Goal: Transaction & Acquisition: Purchase product/service

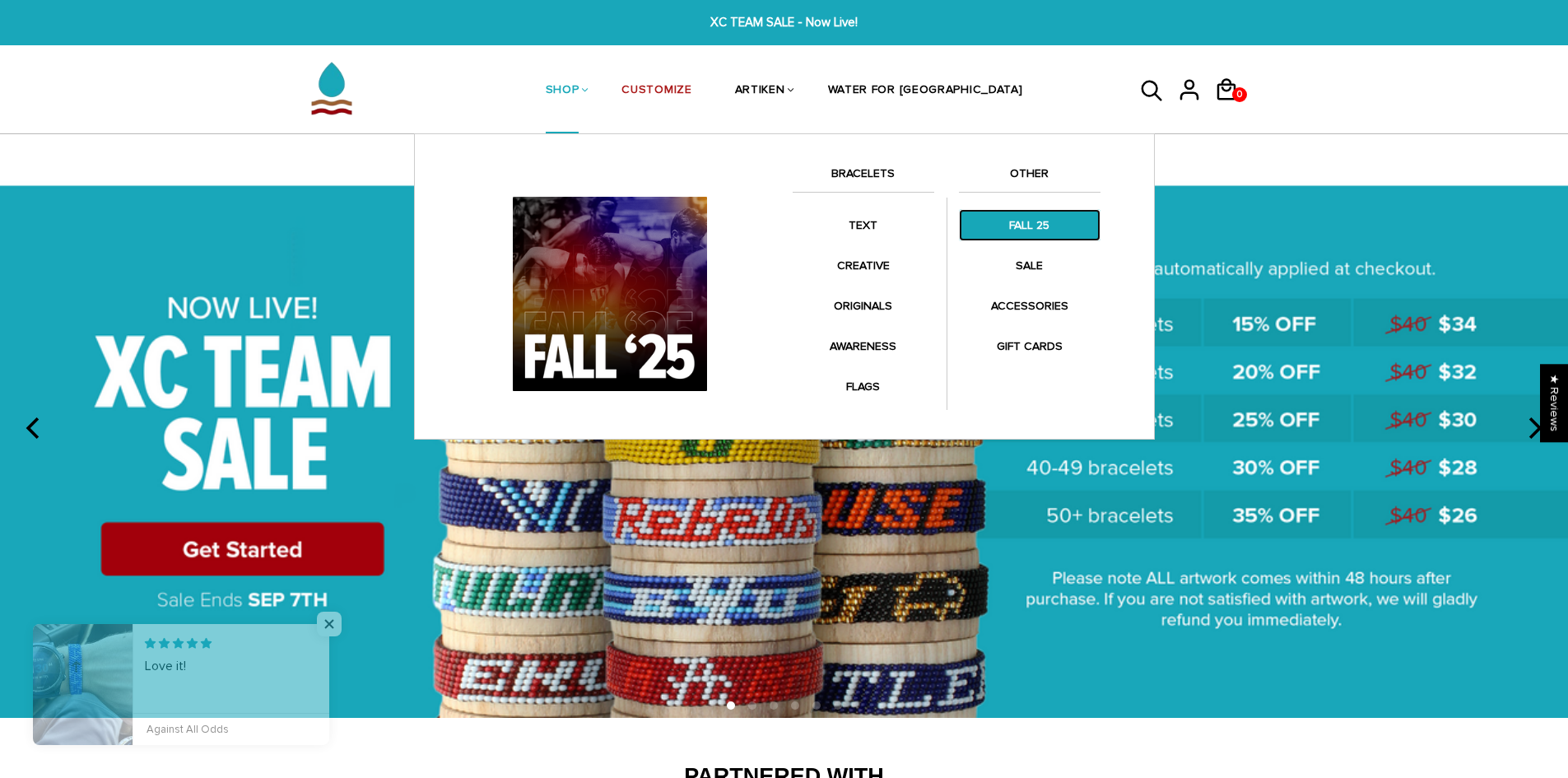
click at [1024, 226] on link "FALL 25" at bounding box center [1029, 225] width 142 height 32
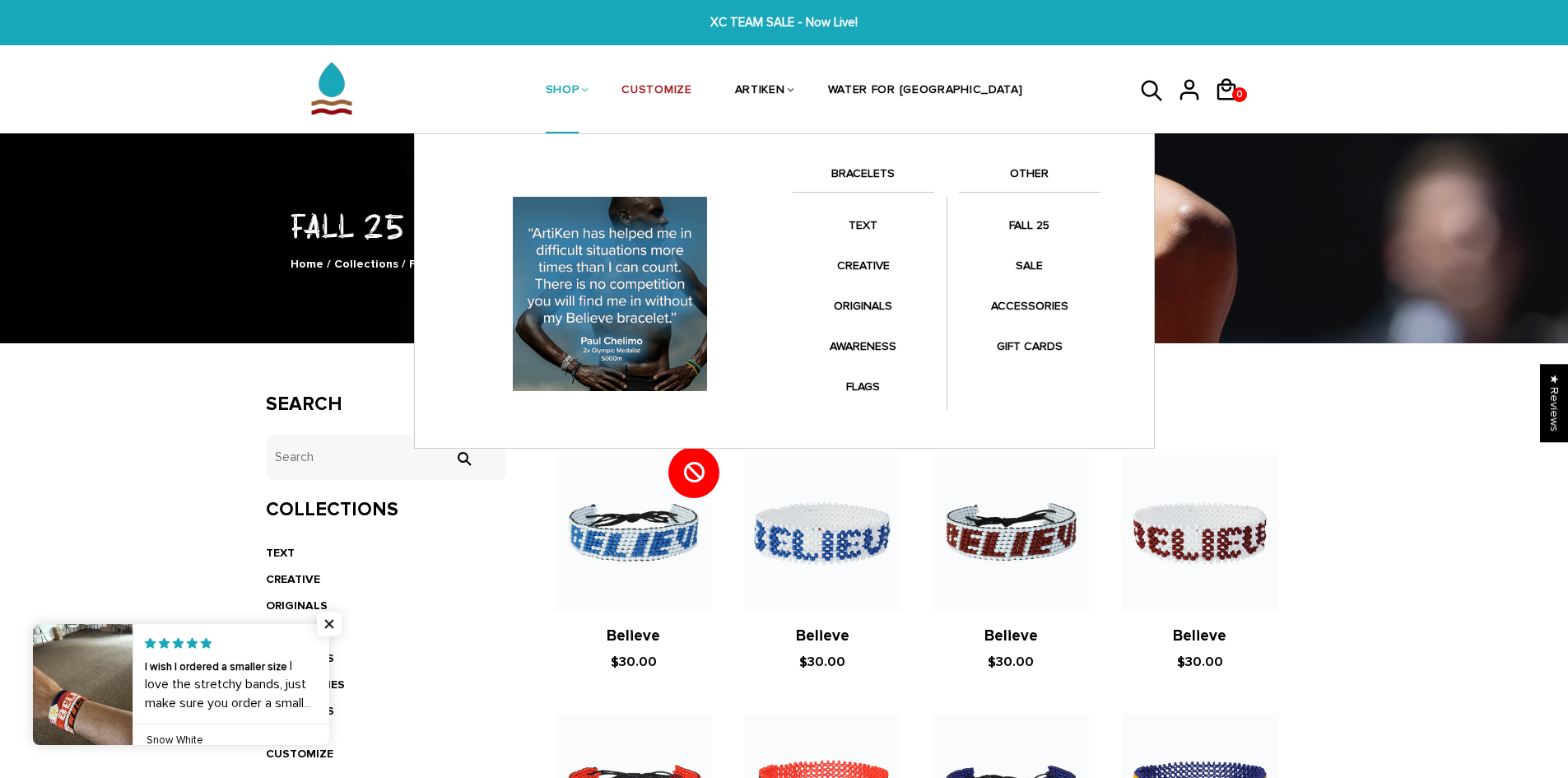
click at [863, 173] on link "BRACELETS" at bounding box center [863, 178] width 142 height 28
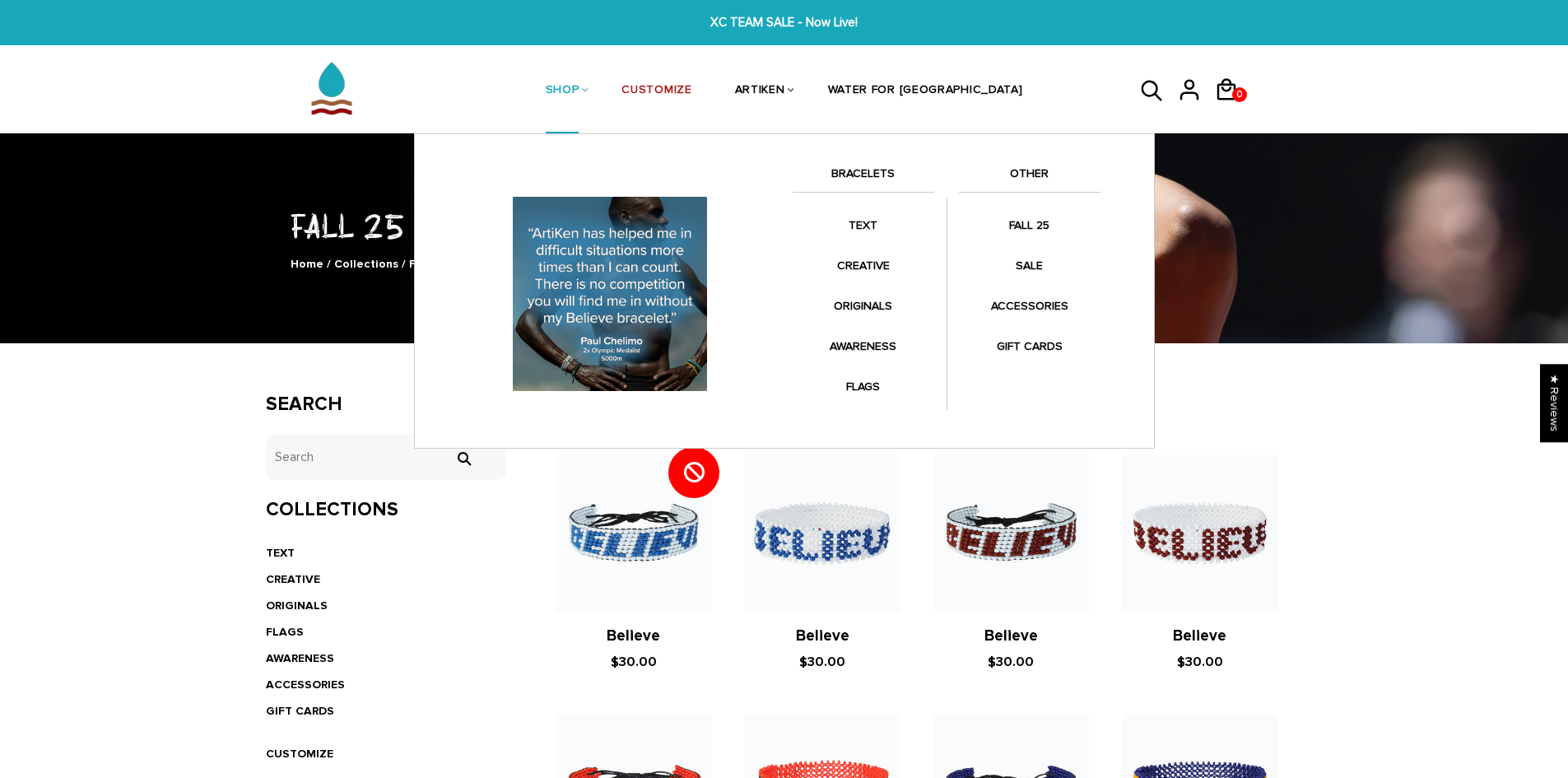
click at [872, 168] on link "BRACELETS" at bounding box center [863, 178] width 142 height 28
click at [867, 169] on link "BRACELETS" at bounding box center [863, 178] width 142 height 28
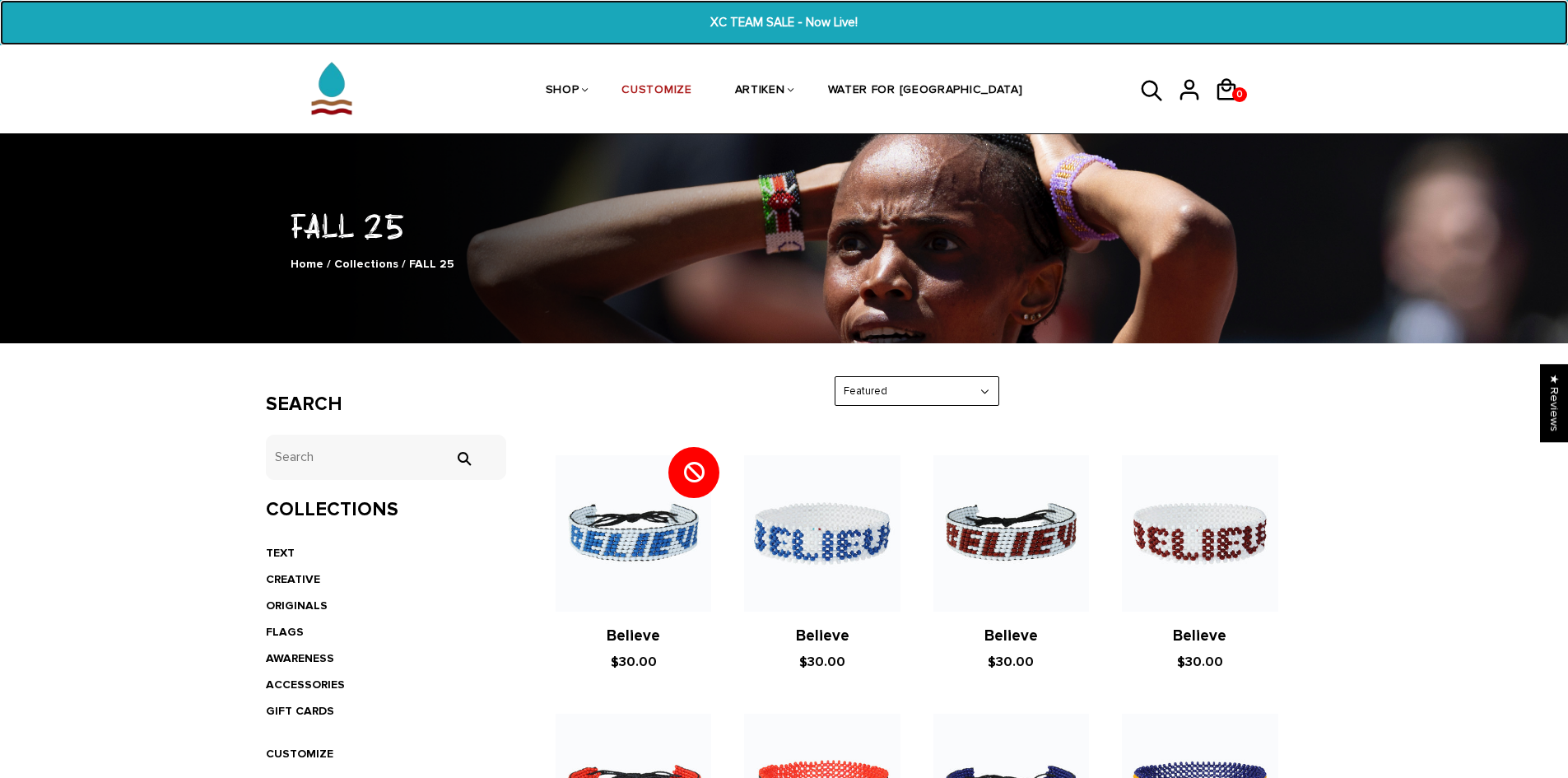
click at [742, 17] on span "XC TEAM SALE - Now Live!" at bounding box center [784, 22] width 608 height 19
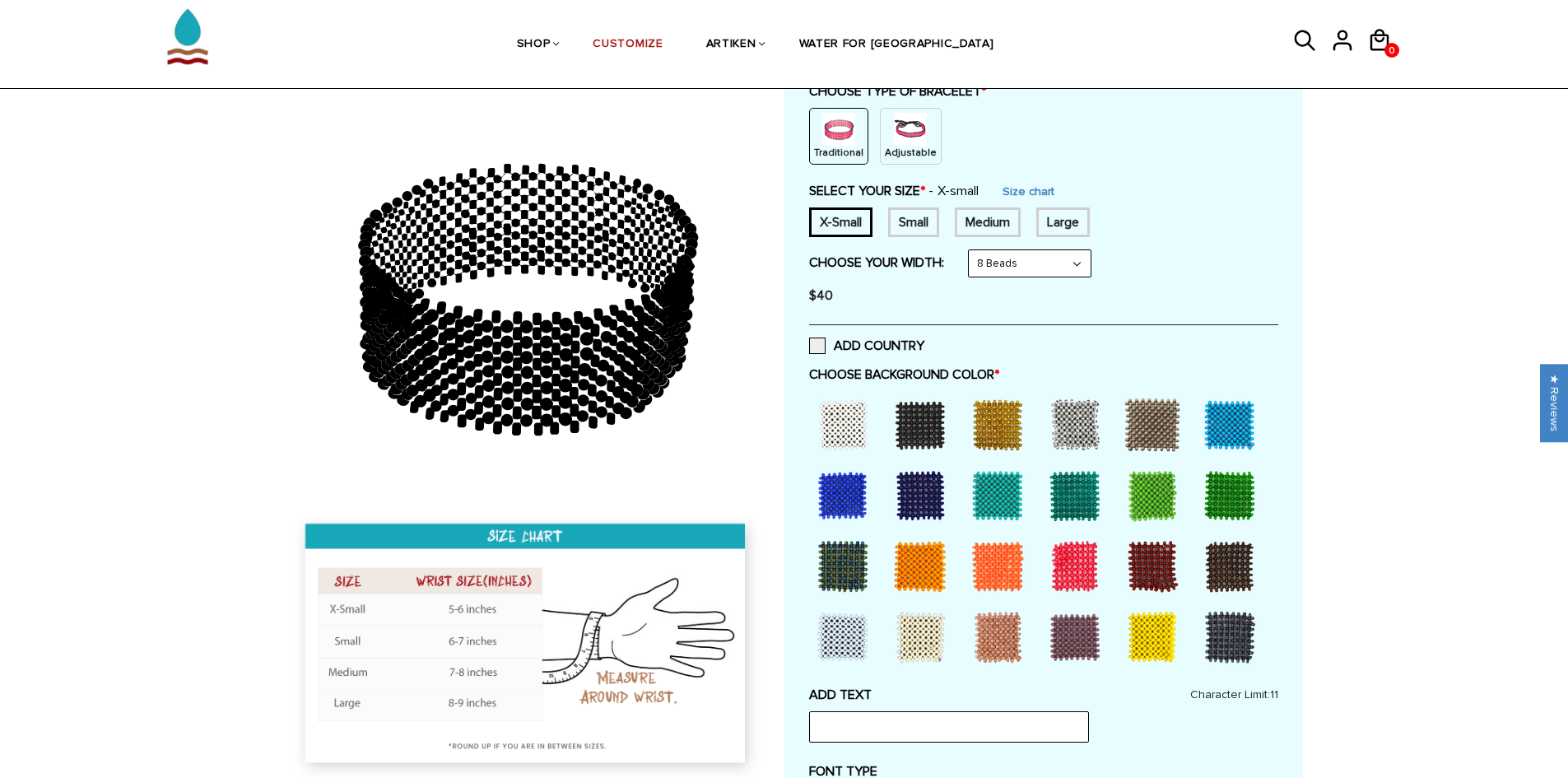
scroll to position [247, 0]
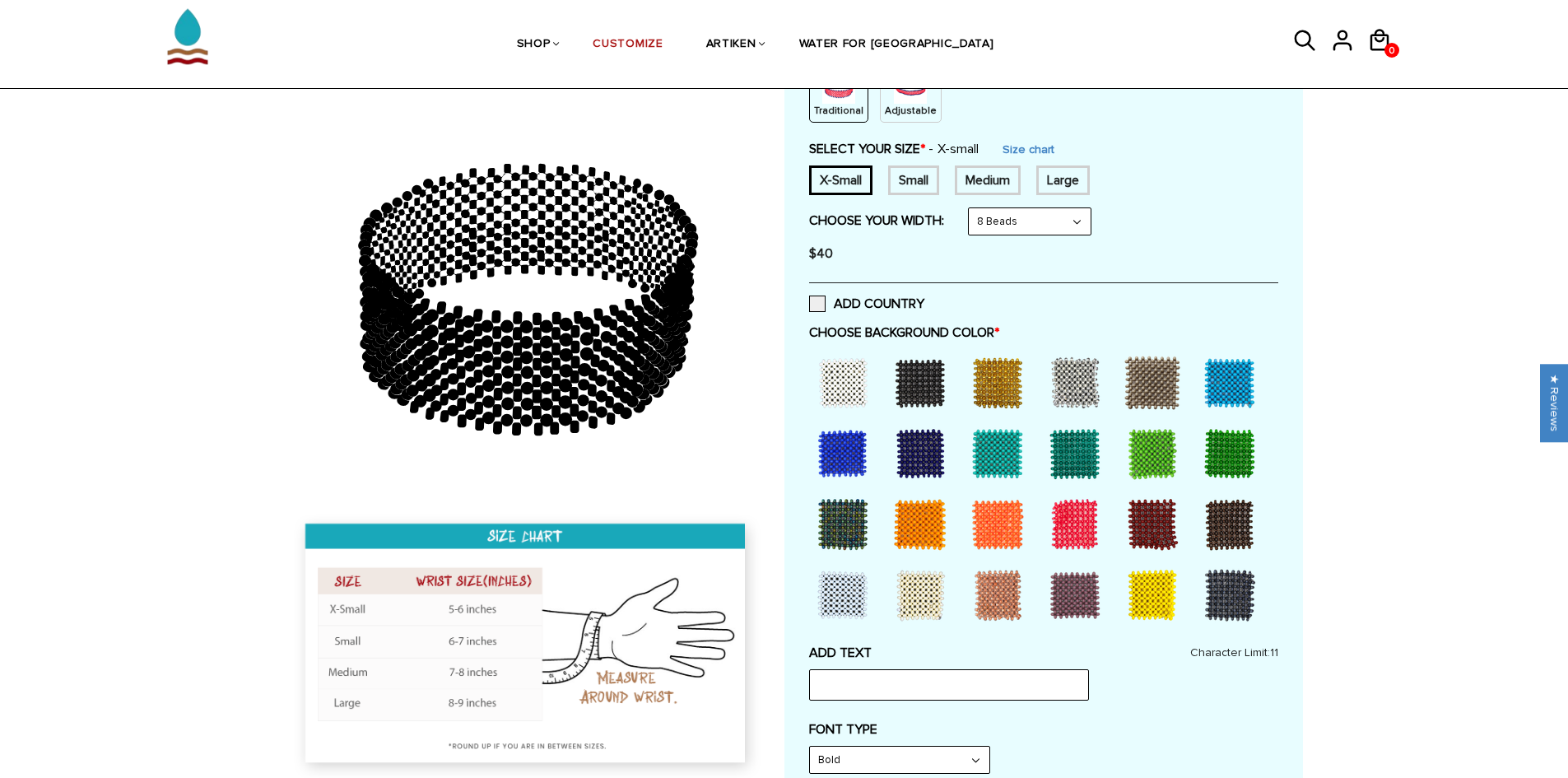
click at [920, 525] on div at bounding box center [920, 524] width 66 height 66
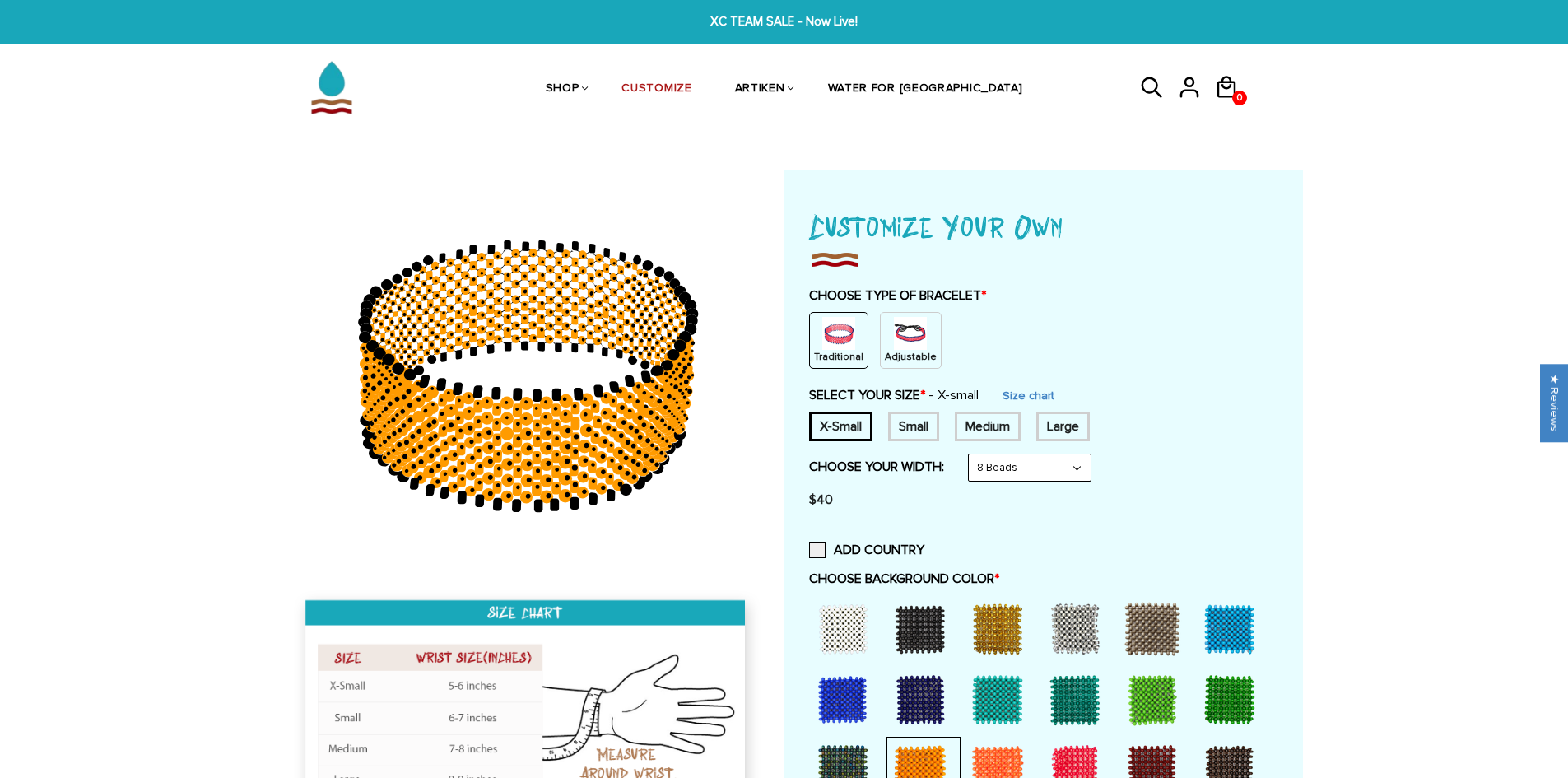
scroll to position [0, 0]
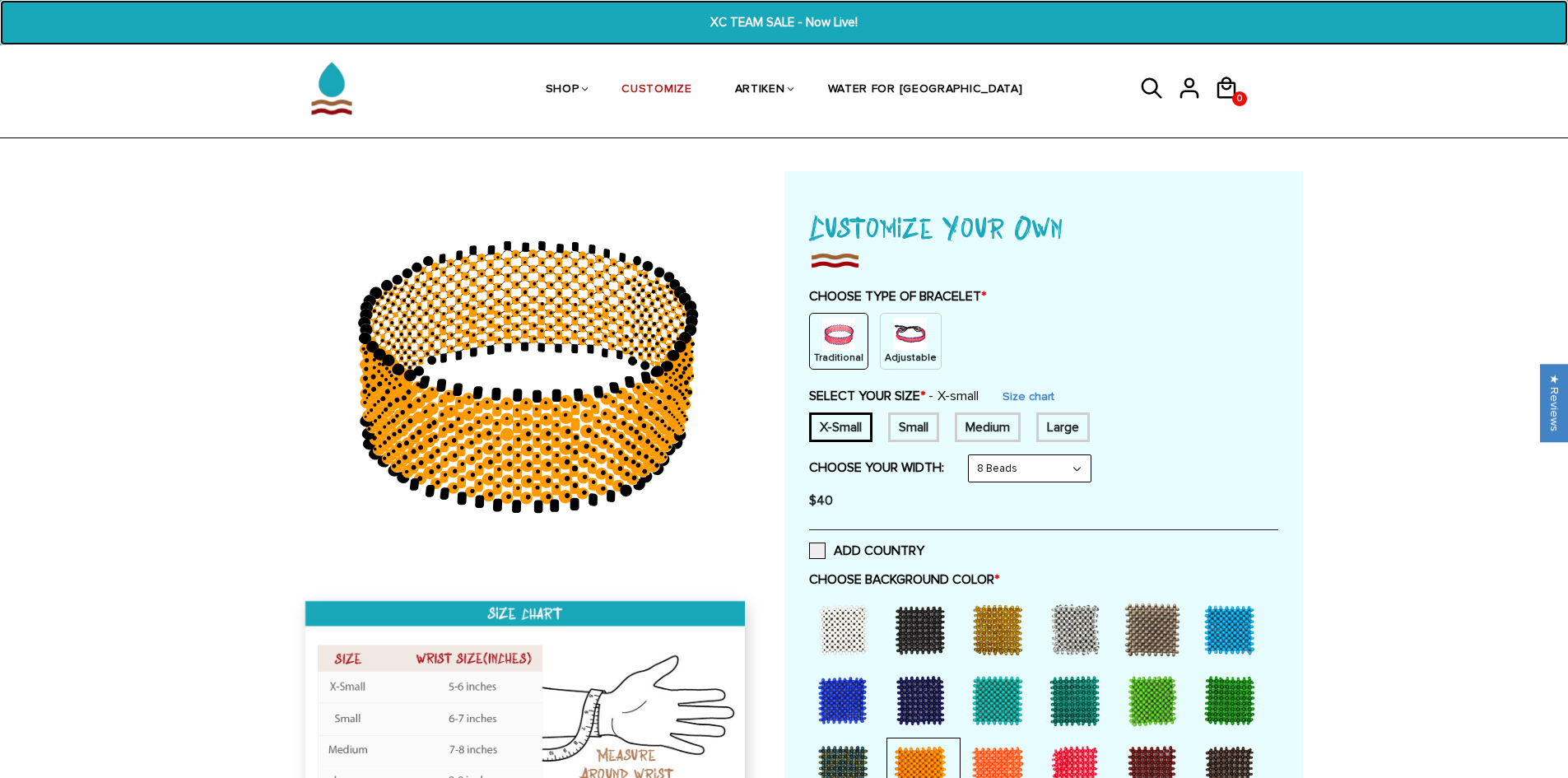
click at [781, 18] on span "XC TEAM SALE - Now Live!" at bounding box center [784, 22] width 608 height 19
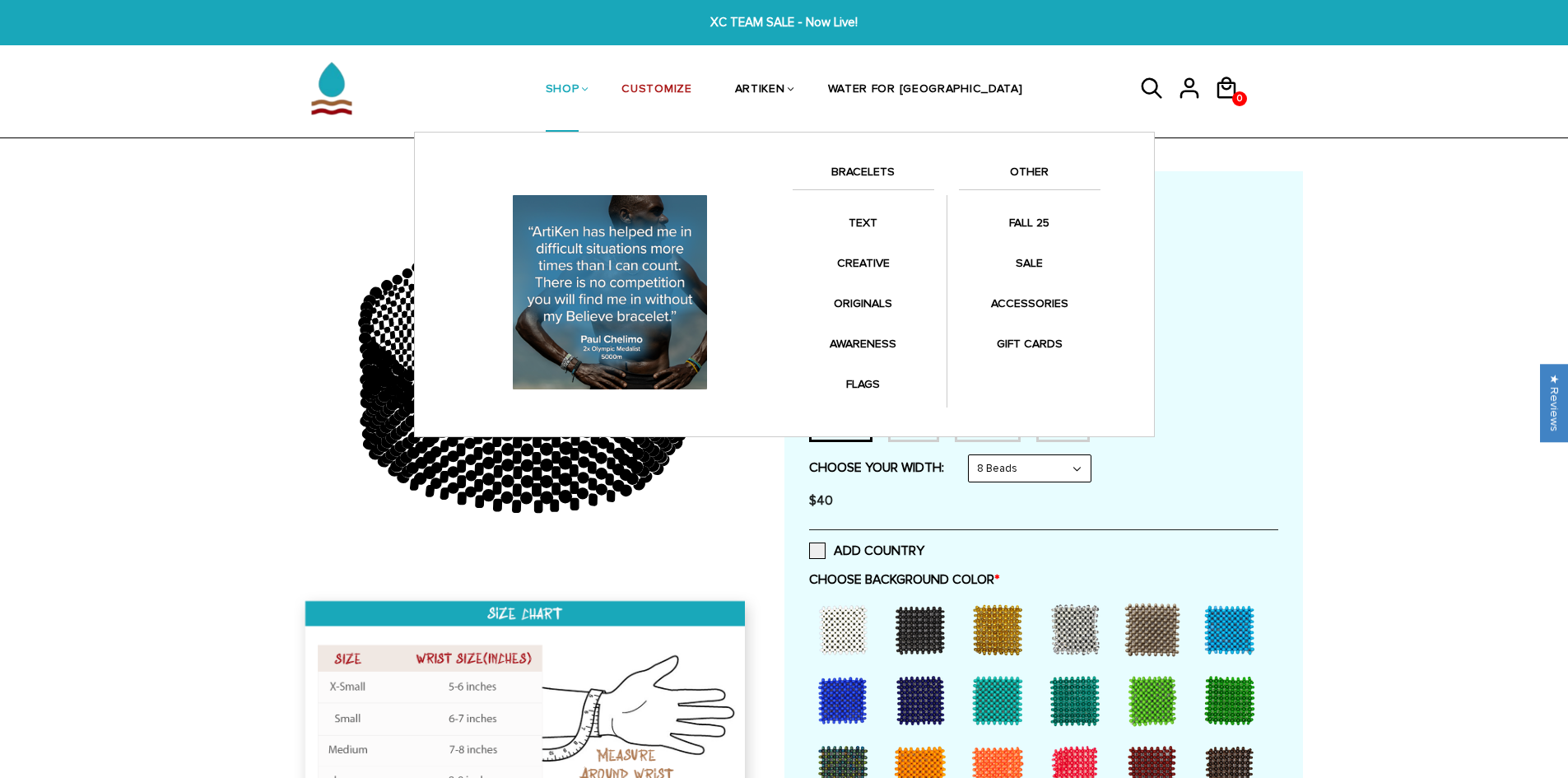
click at [579, 85] on link "SHOP" at bounding box center [562, 91] width 34 height 85
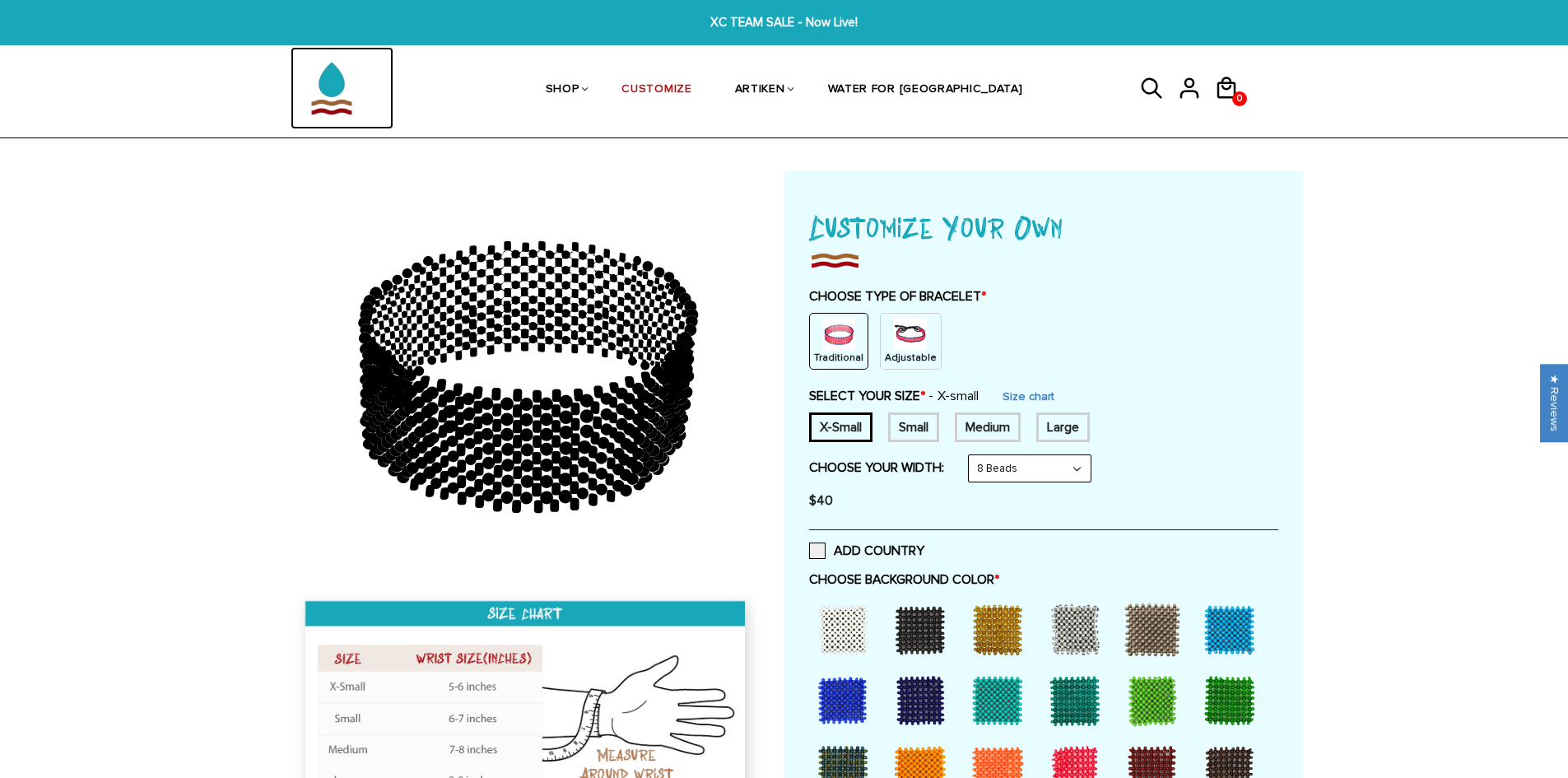
click at [340, 74] on img at bounding box center [331, 88] width 82 height 82
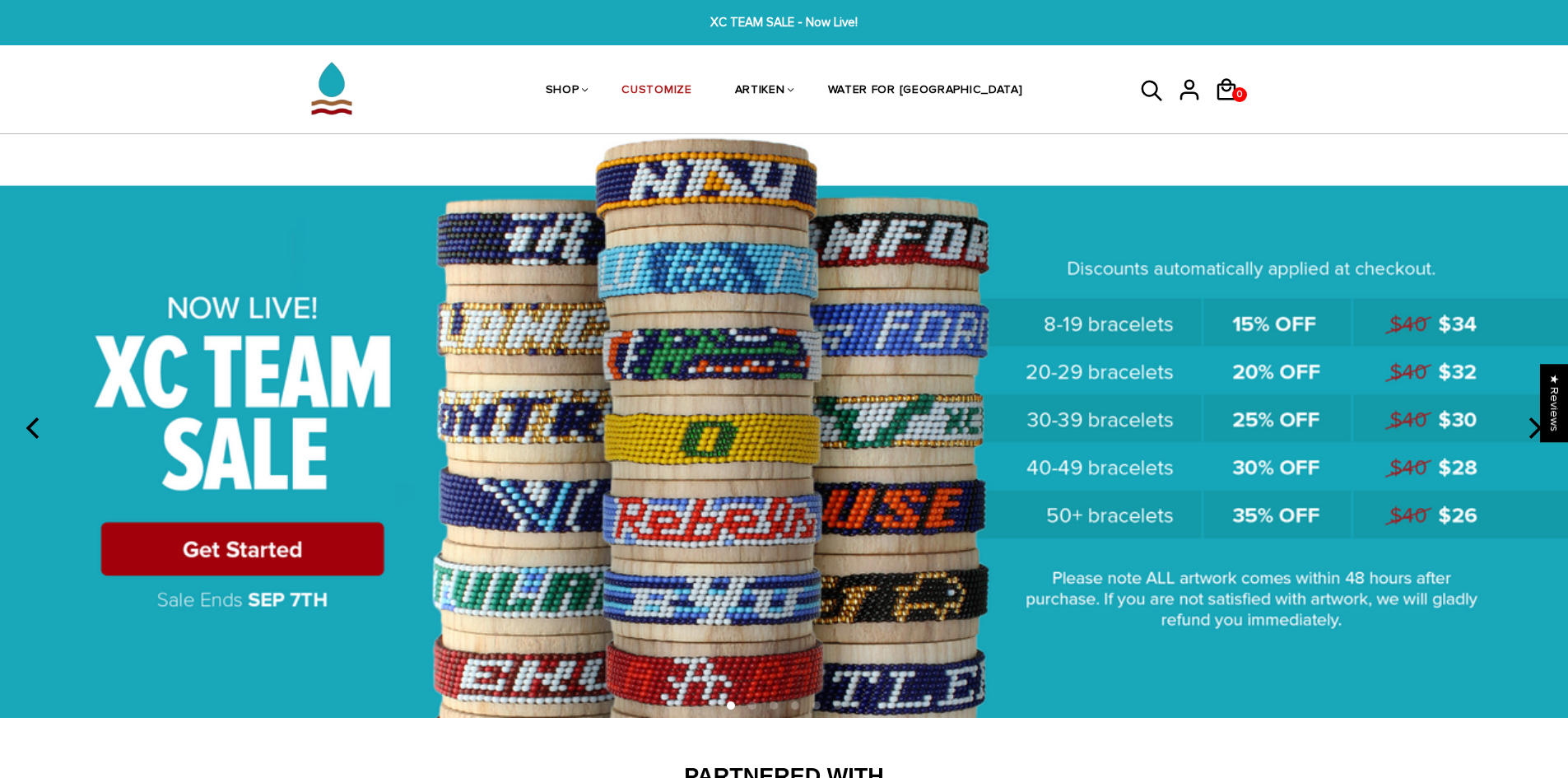
click at [696, 340] on img at bounding box center [784, 426] width 1568 height 583
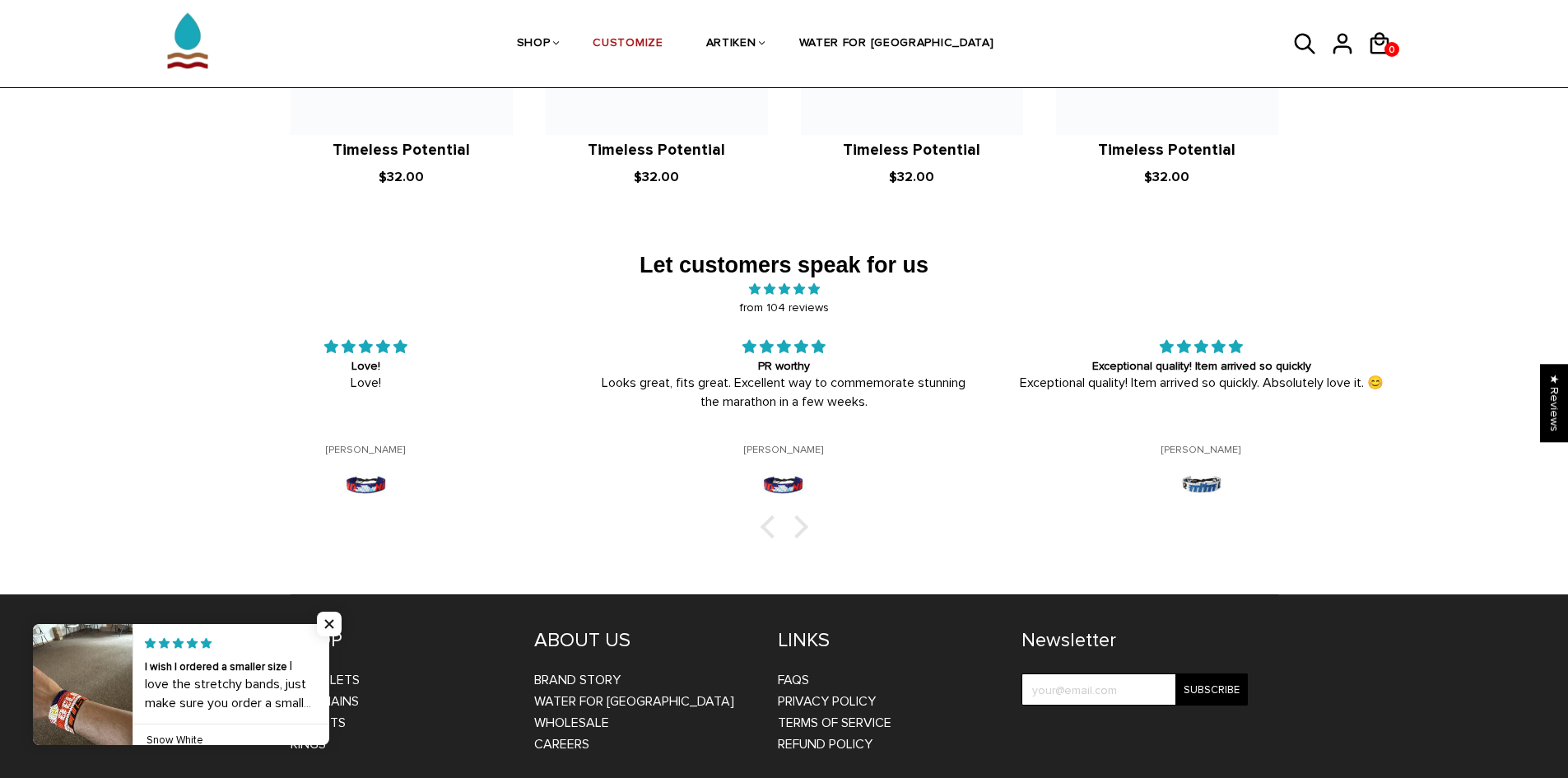
scroll to position [2700, 0]
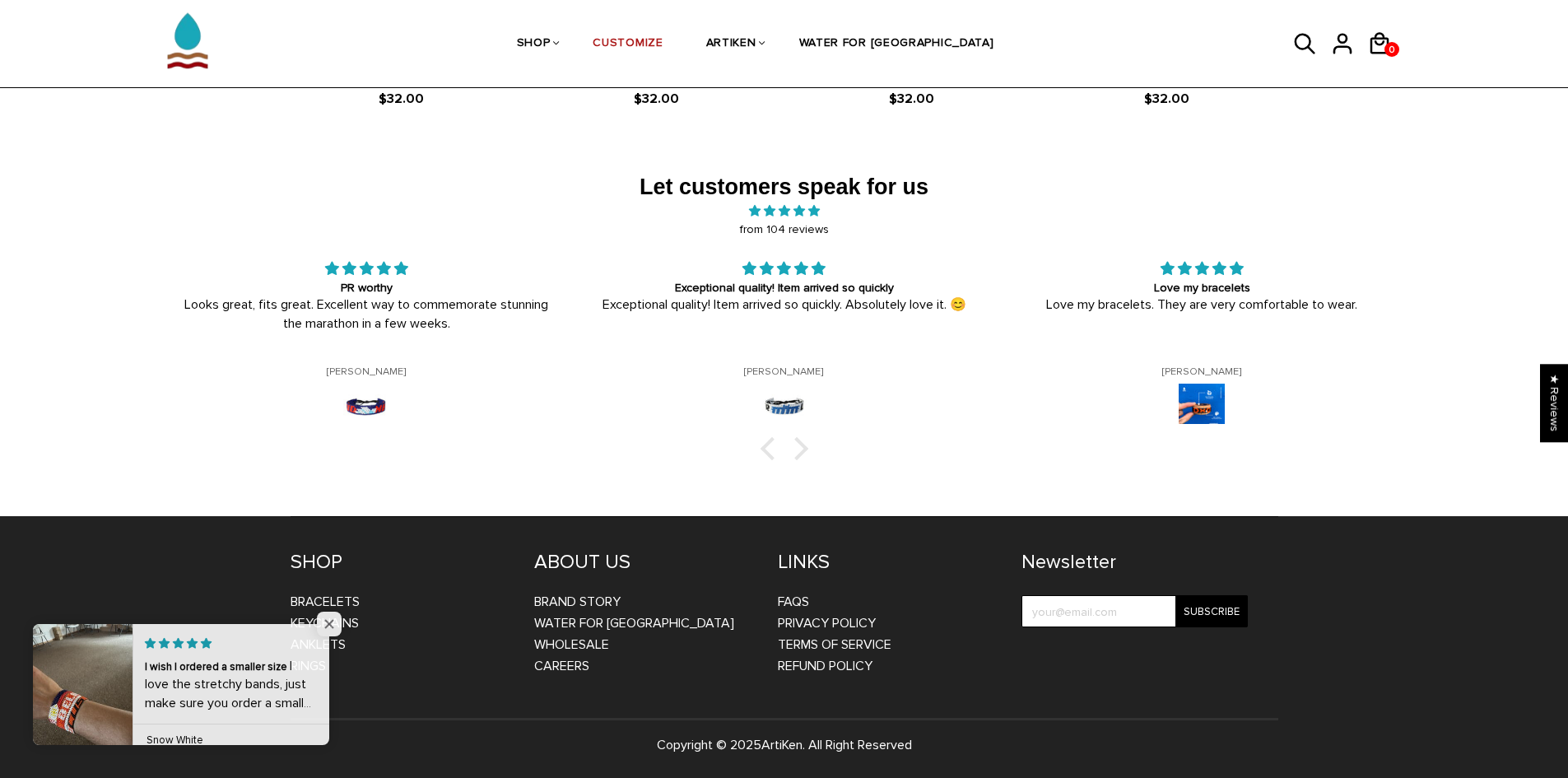
click at [327, 621] on span "Close popup widget" at bounding box center [330, 624] width 25 height 25
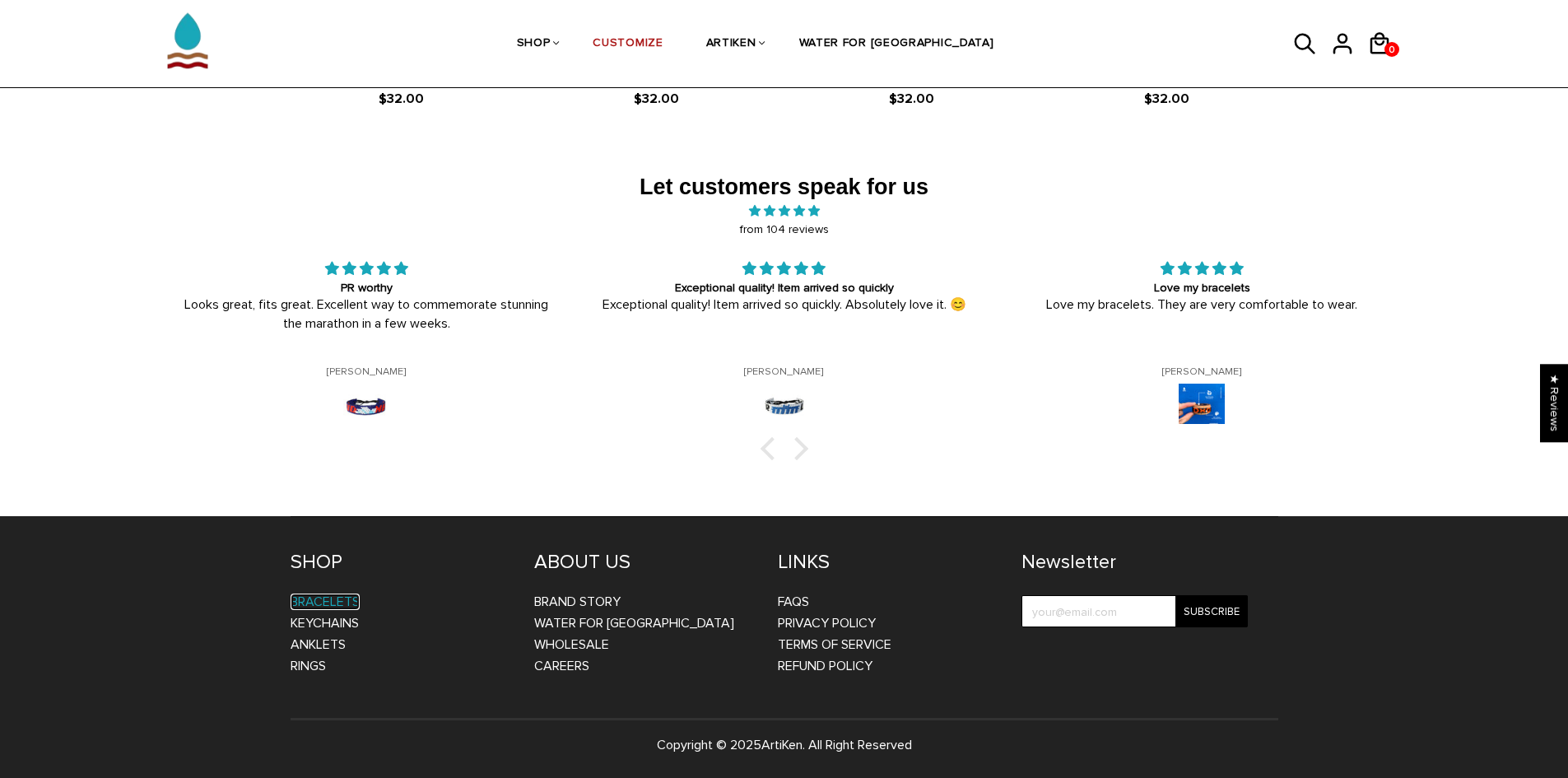
click at [331, 604] on link "Bracelets" at bounding box center [325, 602] width 69 height 17
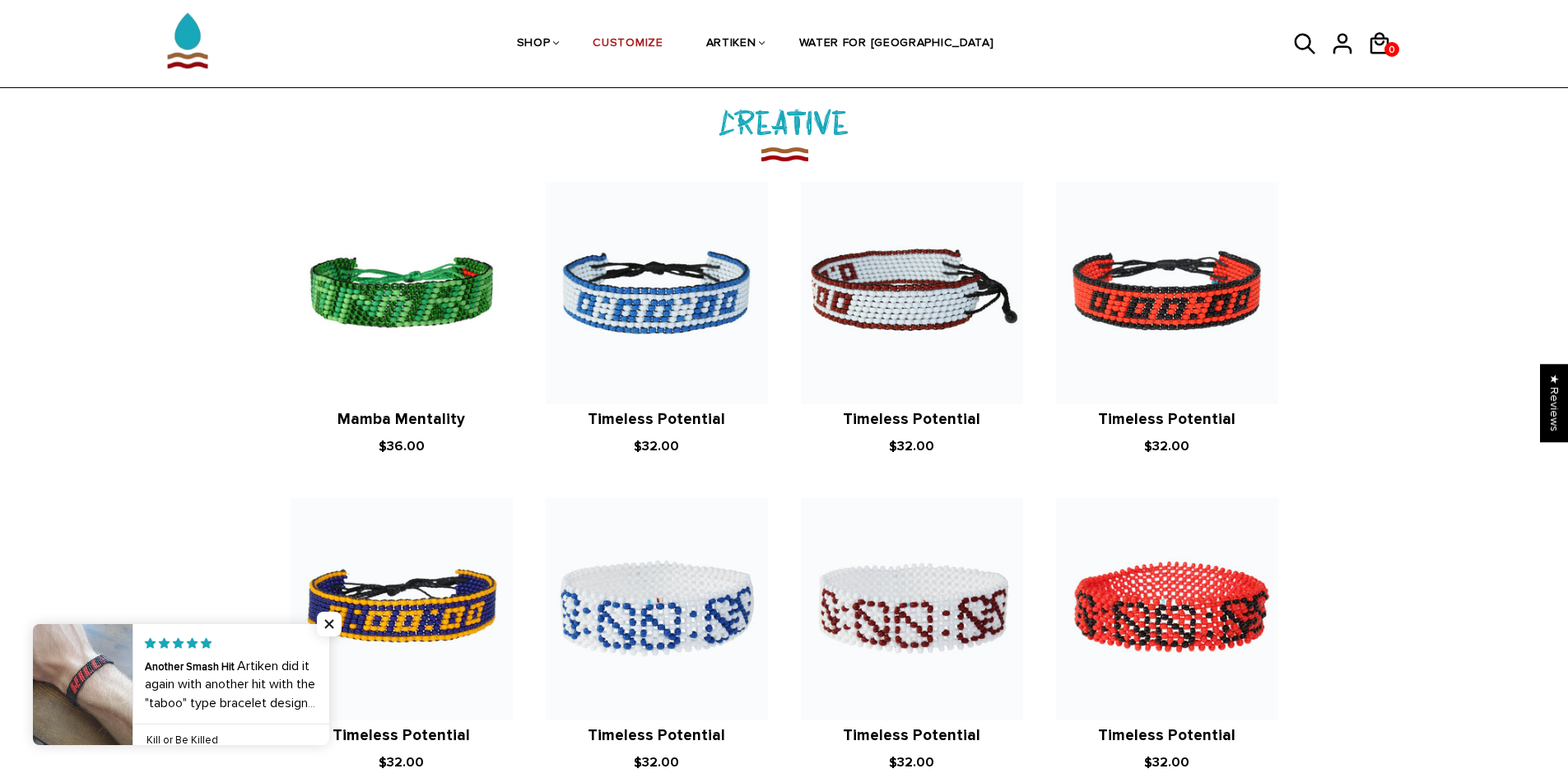
scroll to position [1960, 0]
